Goal: Information Seeking & Learning: Learn about a topic

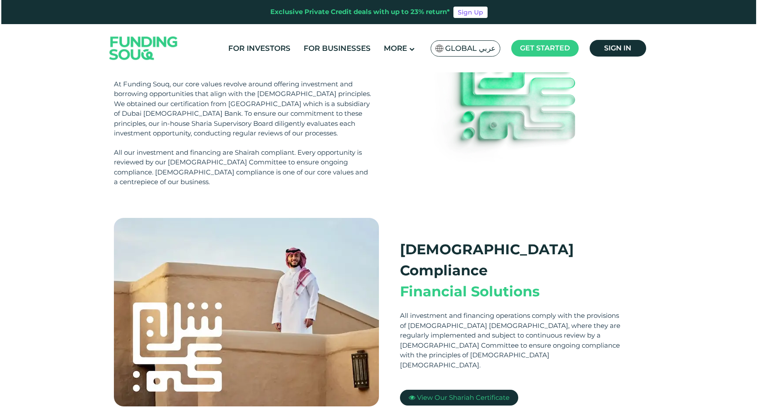
scroll to position [91, 0]
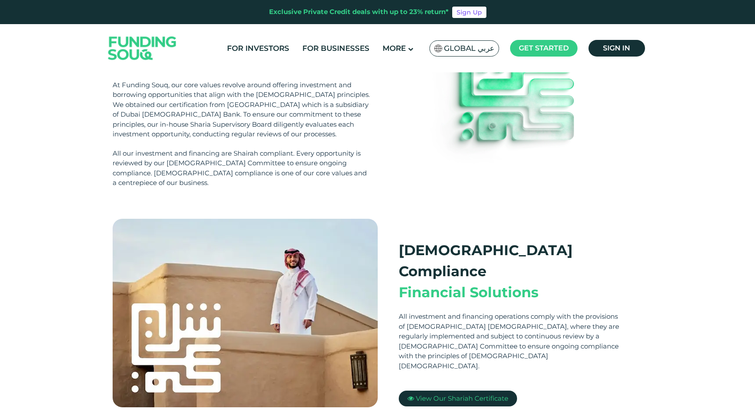
click at [440, 46] on img at bounding box center [438, 48] width 8 height 7
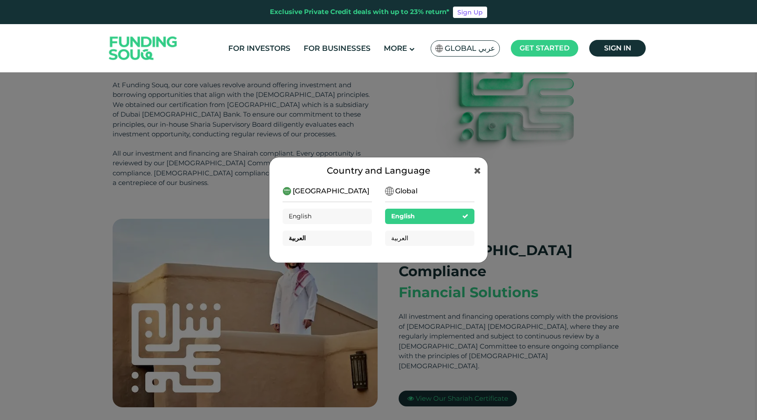
click at [340, 235] on div "العربية" at bounding box center [327, 237] width 89 height 15
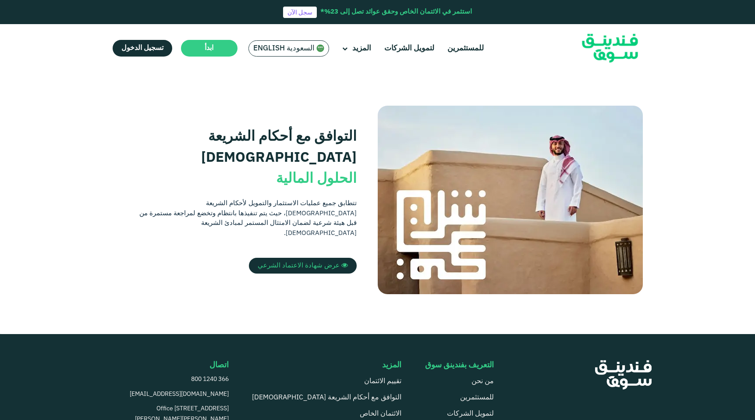
scroll to position [156, 0]
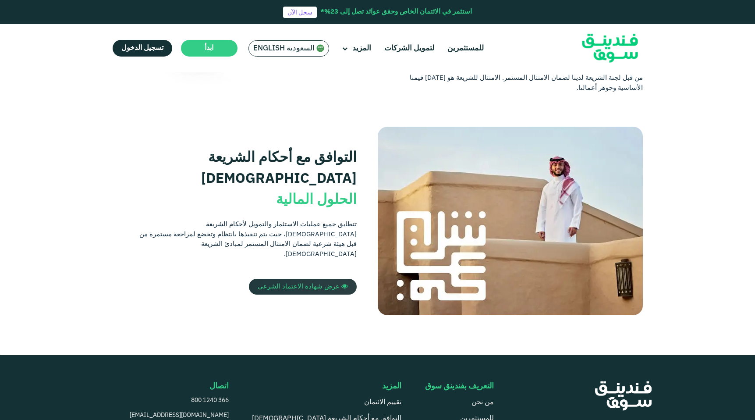
click at [305, 284] on span "عرض شهادة الاعتماد الشرعي" at bounding box center [299, 287] width 82 height 6
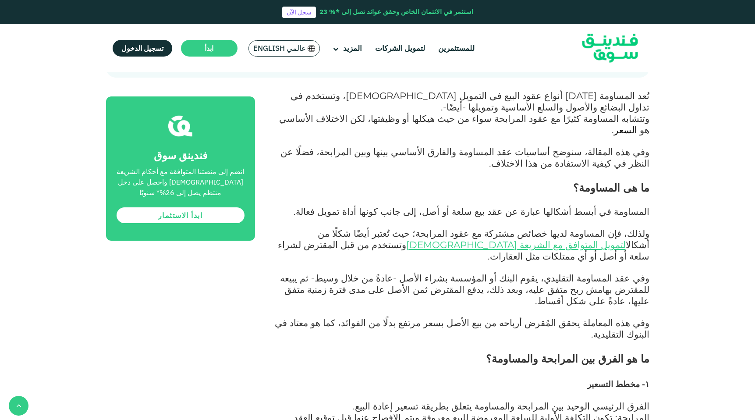
scroll to position [464, 0]
